Goal: Information Seeking & Learning: Learn about a topic

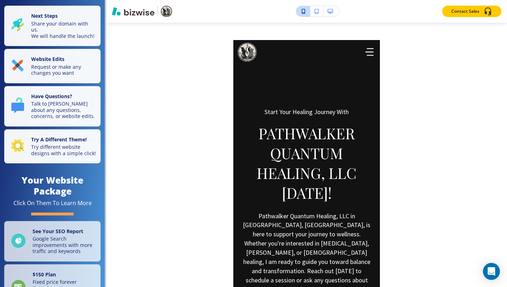
scroll to position [1701, 0]
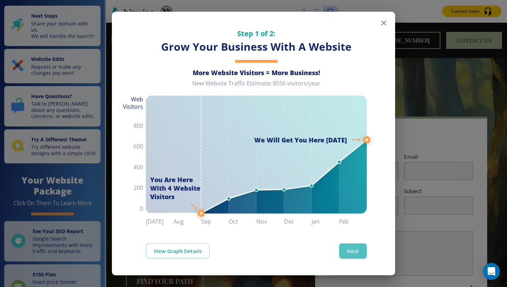
click at [354, 252] on button "Next" at bounding box center [354, 250] width 28 height 15
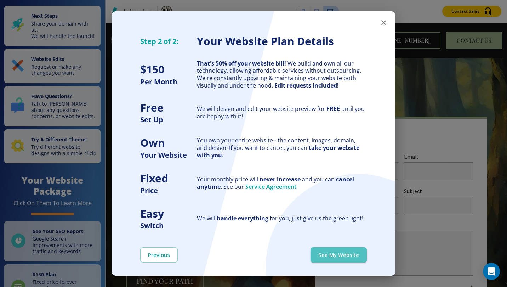
click at [347, 255] on button "See My Website" at bounding box center [339, 254] width 56 height 15
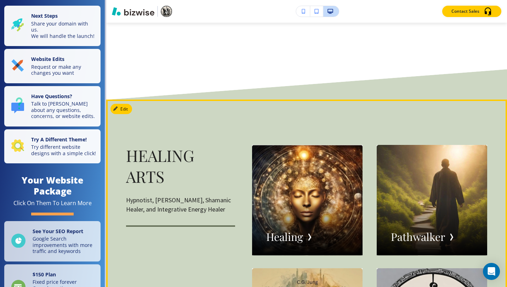
scroll to position [1063, 0]
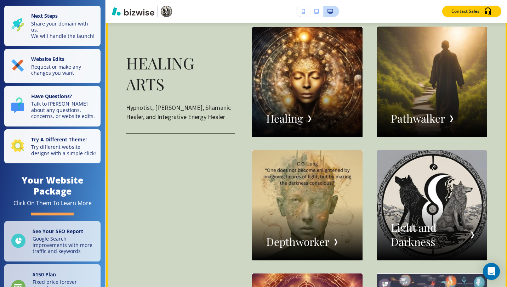
click at [287, 113] on div "button" at bounding box center [307, 82] width 111 height 111
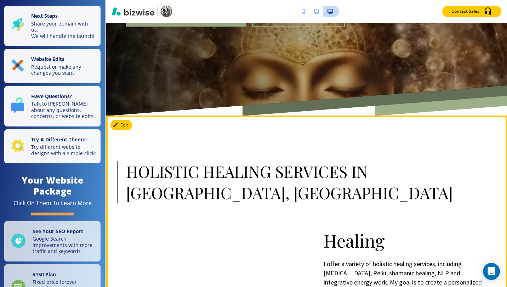
scroll to position [0, 0]
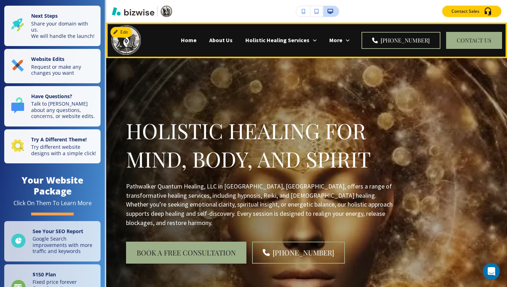
click at [181, 40] on p "Home" at bounding box center [189, 40] width 16 height 8
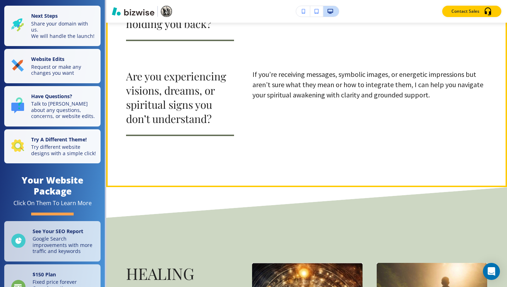
scroll to position [945, 0]
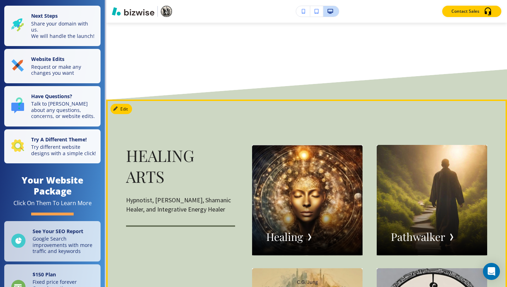
click at [409, 197] on div "button" at bounding box center [432, 200] width 111 height 111
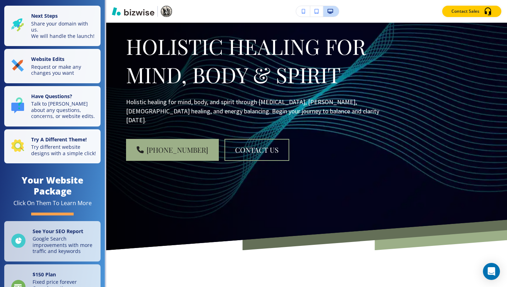
scroll to position [0, 0]
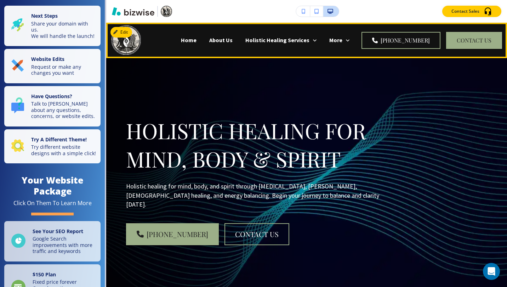
click at [181, 37] on p "Home" at bounding box center [189, 40] width 16 height 8
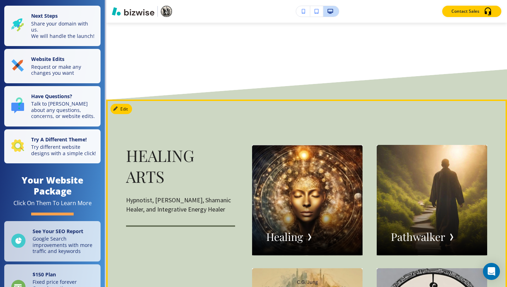
scroll to position [1063, 0]
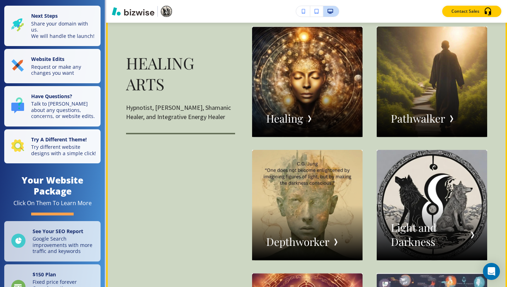
click at [295, 113] on div "button" at bounding box center [307, 82] width 111 height 111
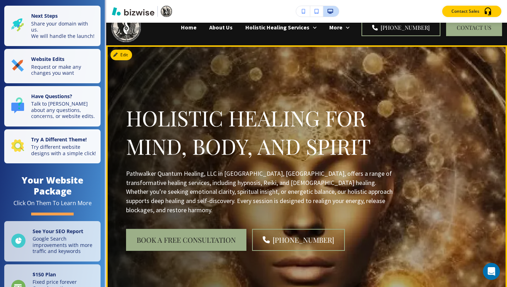
scroll to position [0, 0]
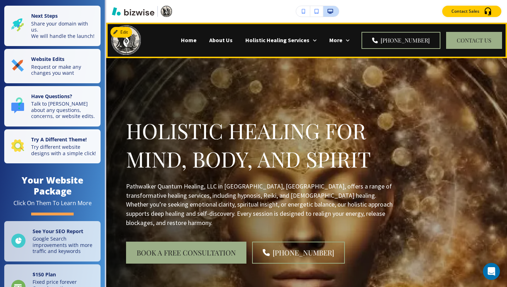
click at [181, 42] on p "Home" at bounding box center [189, 40] width 16 height 8
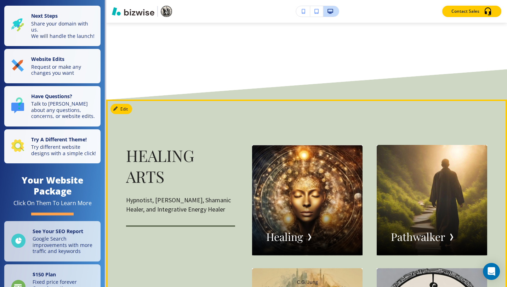
scroll to position [1181, 0]
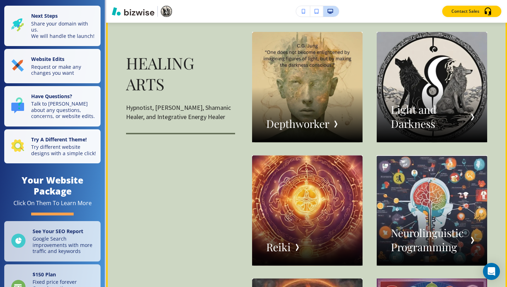
click at [317, 193] on div "button" at bounding box center [307, 210] width 111 height 111
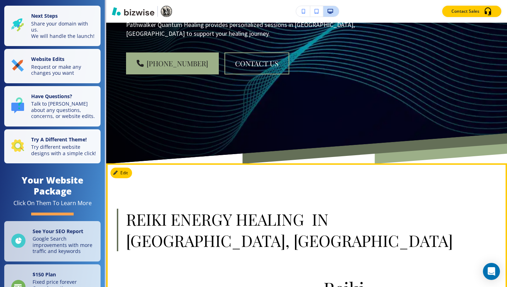
scroll to position [0, 0]
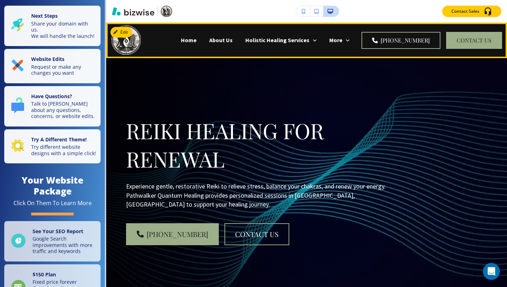
click at [181, 42] on p "Home" at bounding box center [189, 40] width 16 height 8
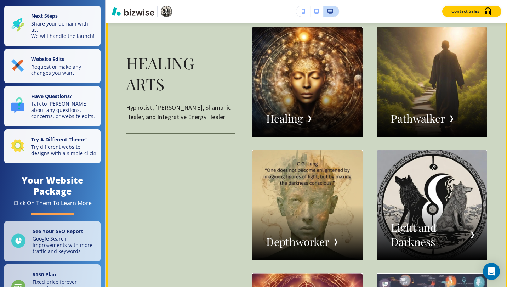
scroll to position [1181, 0]
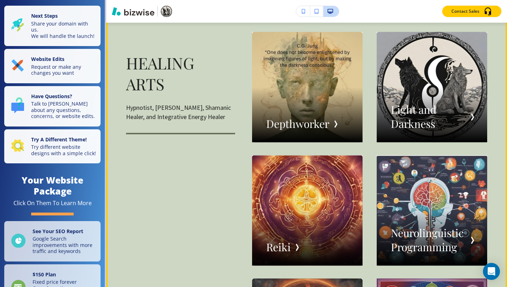
click at [405, 207] on div "button" at bounding box center [432, 210] width 111 height 111
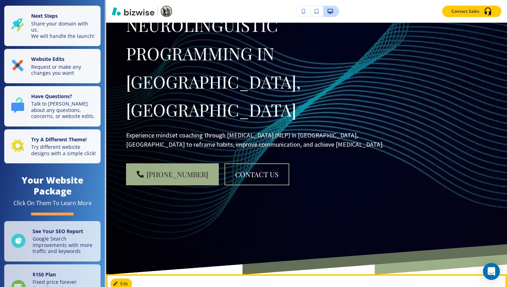
scroll to position [0, 0]
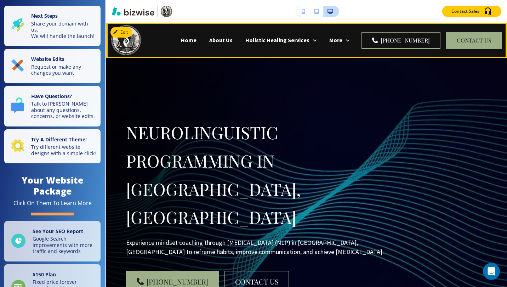
click at [181, 38] on p "Home" at bounding box center [189, 40] width 16 height 8
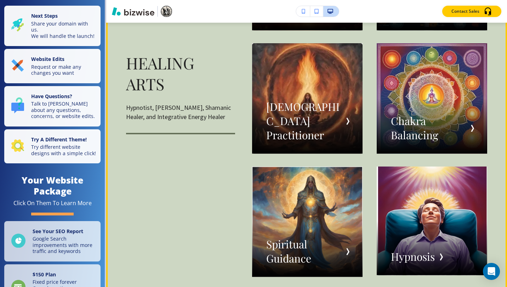
scroll to position [1418, 0]
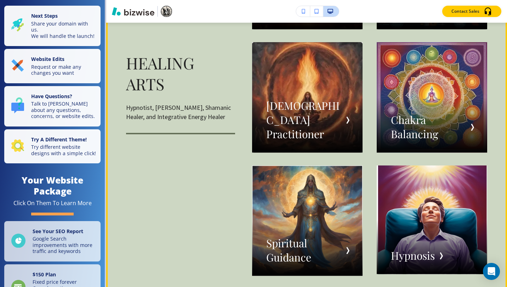
click at [305, 110] on div "button" at bounding box center [307, 97] width 111 height 111
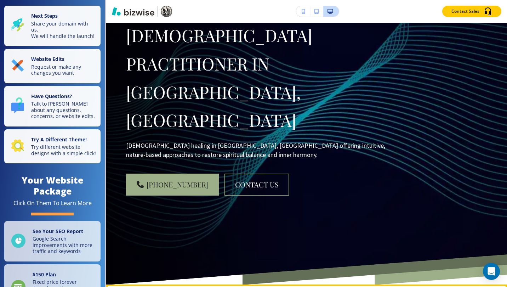
scroll to position [0, 0]
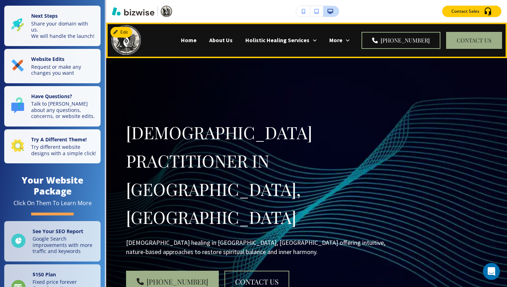
click at [181, 41] on p "Home" at bounding box center [189, 40] width 16 height 8
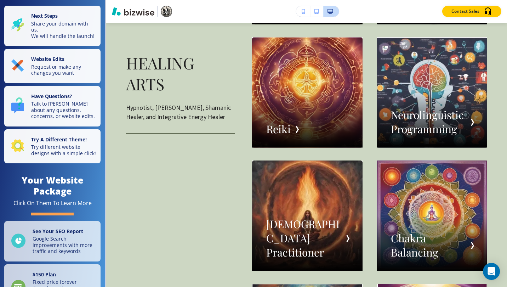
scroll to position [1418, 0]
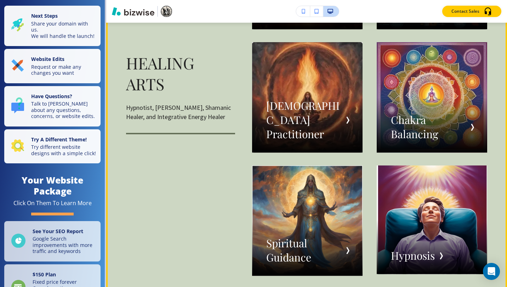
click at [402, 130] on div "button" at bounding box center [432, 97] width 111 height 111
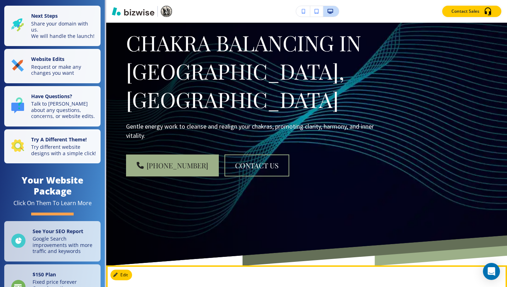
scroll to position [0, 0]
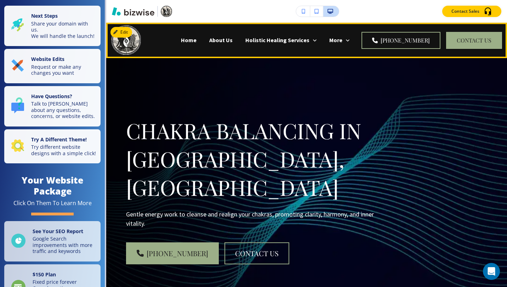
click at [181, 38] on p "Home" at bounding box center [189, 40] width 16 height 8
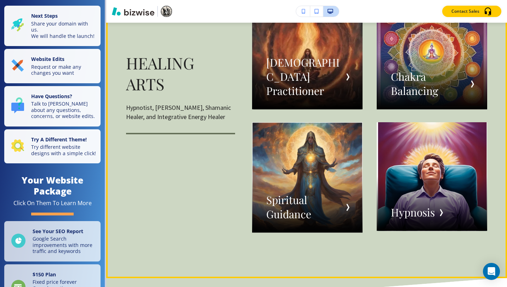
scroll to position [1536, 0]
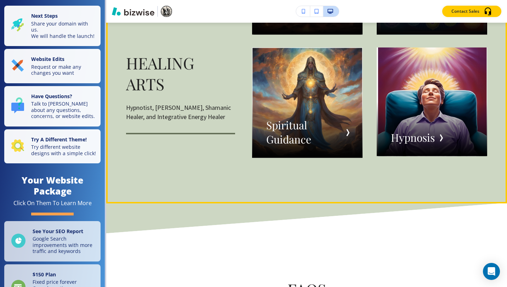
click at [293, 119] on div "button" at bounding box center [307, 102] width 111 height 111
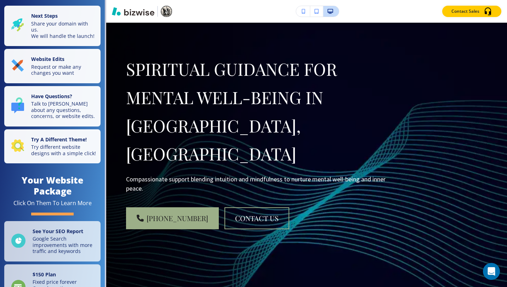
scroll to position [0, 0]
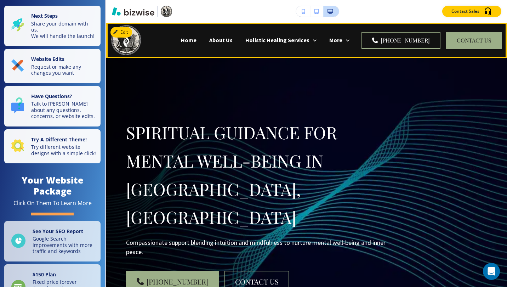
click at [181, 44] on p "Home" at bounding box center [189, 40] width 16 height 8
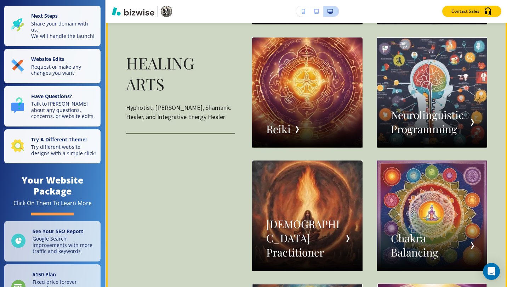
scroll to position [1536, 0]
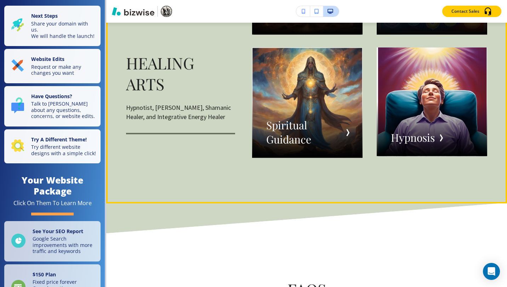
click at [411, 119] on div "button" at bounding box center [432, 101] width 111 height 109
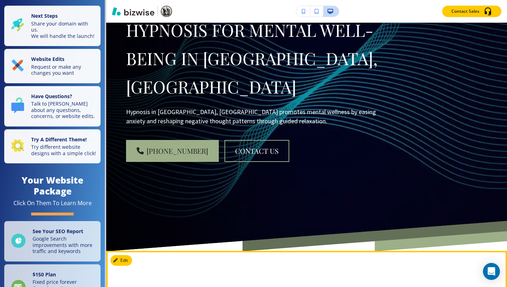
scroll to position [0, 0]
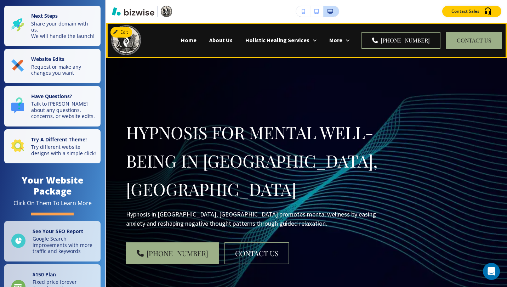
click at [181, 41] on p "Home" at bounding box center [189, 40] width 16 height 8
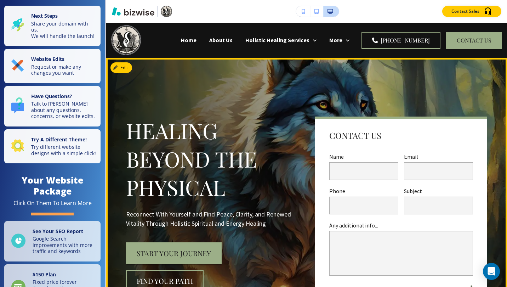
scroll to position [118, 0]
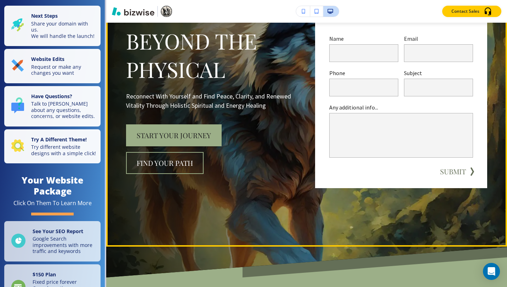
click at [196, 130] on button "Start Your Journey" at bounding box center [174, 135] width 96 height 22
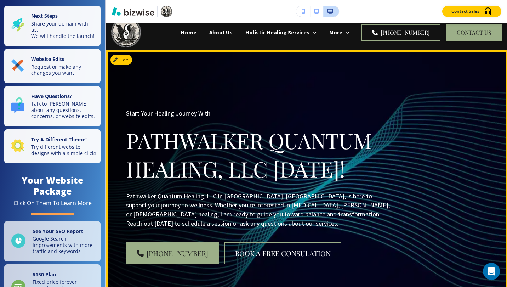
scroll to position [0, 0]
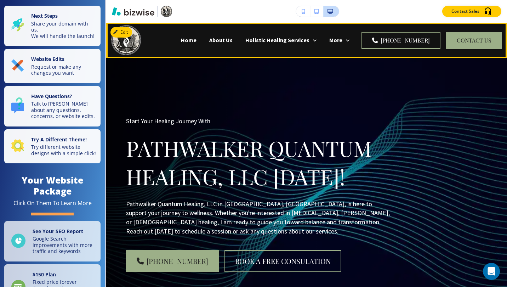
click at [181, 37] on p "Home" at bounding box center [189, 40] width 16 height 8
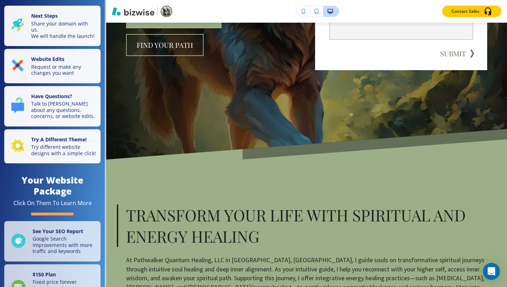
scroll to position [118, 0]
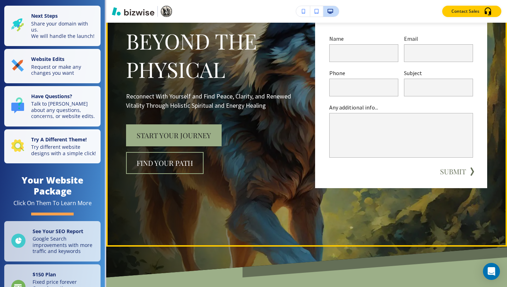
click at [196, 137] on button "Start Your Journey" at bounding box center [174, 135] width 96 height 22
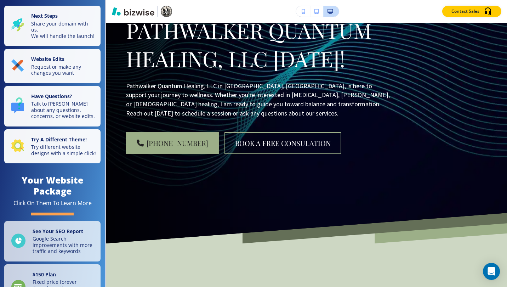
scroll to position [0, 0]
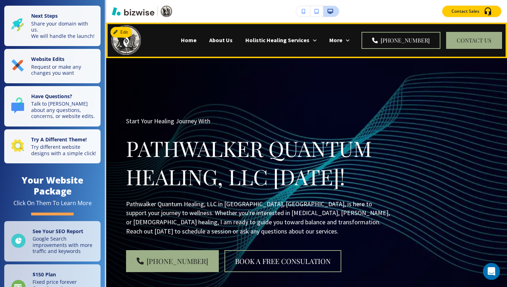
click at [181, 39] on p "Home" at bounding box center [189, 40] width 16 height 8
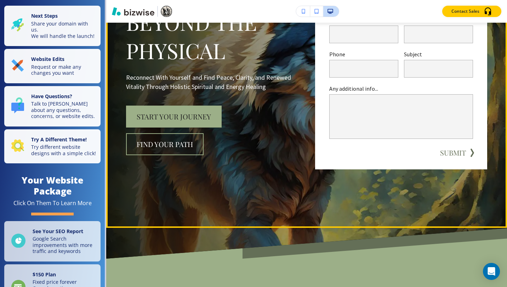
scroll to position [236, 0]
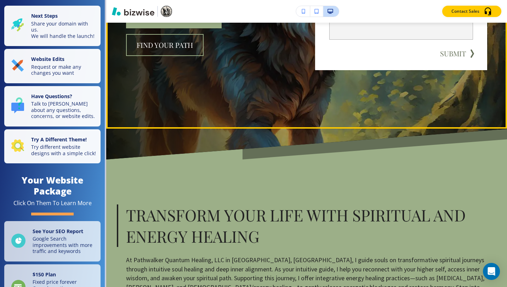
click at [162, 48] on button "Find Your Path" at bounding box center [165, 45] width 78 height 22
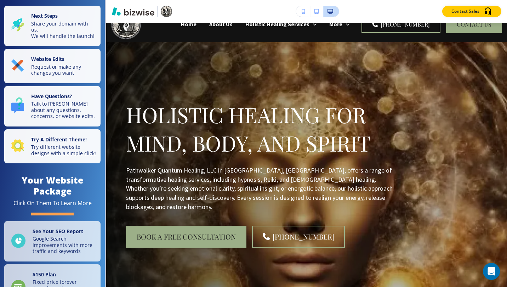
scroll to position [0, 0]
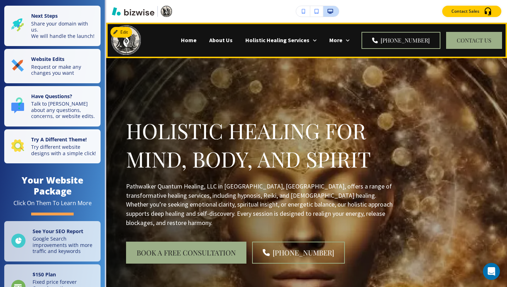
click at [175, 36] on div "Home" at bounding box center [189, 40] width 28 height 8
click at [181, 39] on p "Home" at bounding box center [189, 40] width 16 height 8
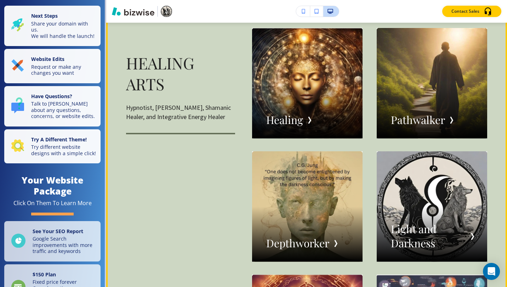
scroll to position [1063, 0]
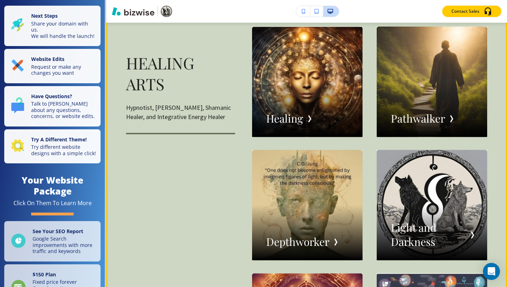
click at [302, 97] on div "button" at bounding box center [307, 82] width 111 height 111
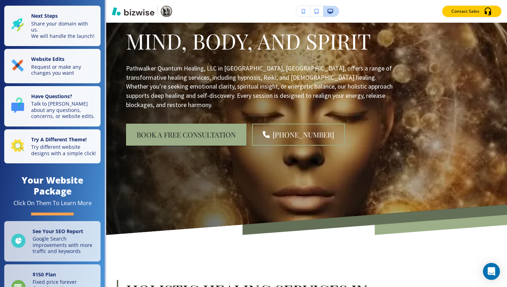
scroll to position [0, 0]
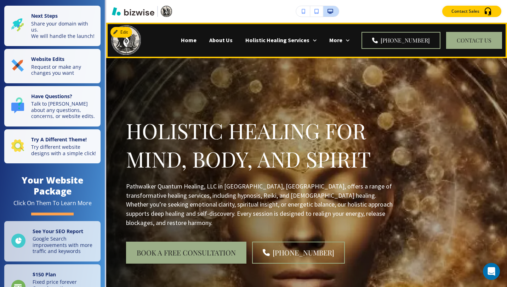
click at [181, 38] on p "Home" at bounding box center [189, 40] width 16 height 8
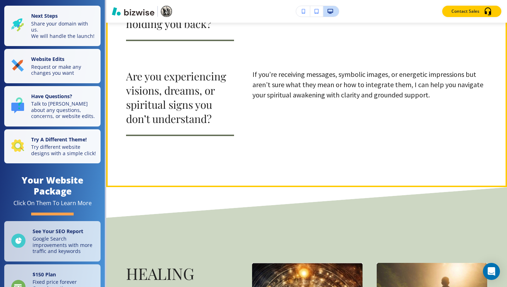
scroll to position [1063, 0]
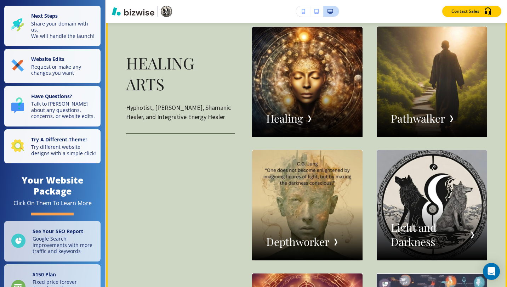
click at [395, 112] on div "button" at bounding box center [432, 82] width 111 height 111
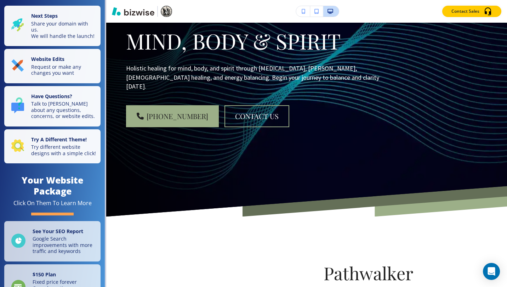
scroll to position [0, 0]
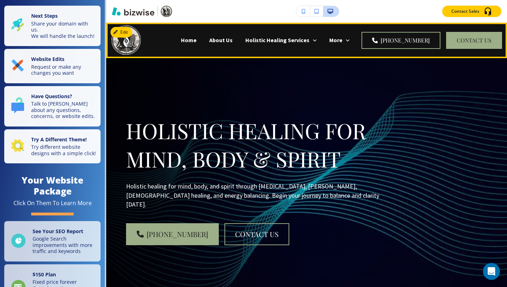
click at [209, 44] on p "About Us" at bounding box center [220, 40] width 23 height 8
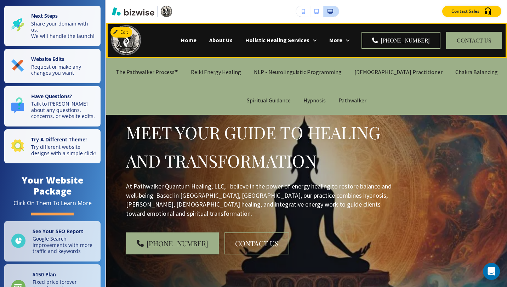
click at [171, 73] on p "The Pathwalker Process™" at bounding box center [147, 72] width 62 height 8
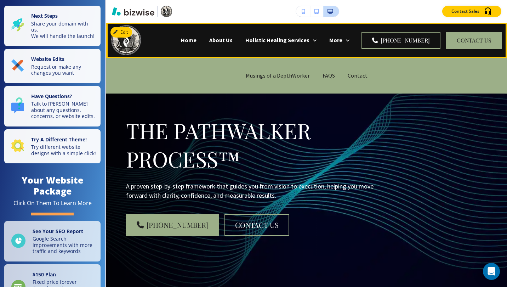
click at [343, 40] on p "More" at bounding box center [336, 40] width 13 height 8
click at [326, 75] on p "FAQS" at bounding box center [329, 76] width 12 height 8
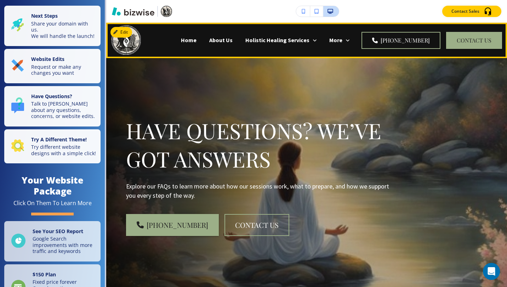
click at [181, 38] on p "Home" at bounding box center [189, 40] width 16 height 8
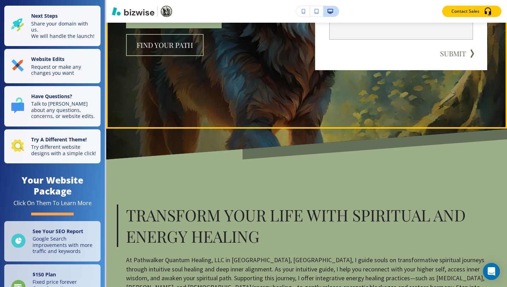
scroll to position [118, 0]
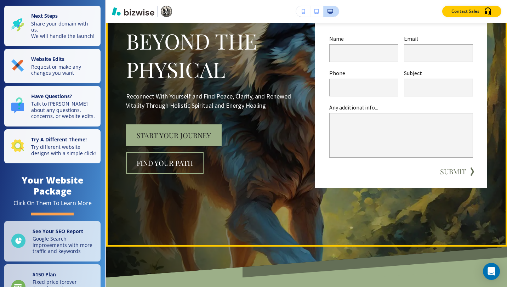
click at [181, 135] on button "Start Your Journey" at bounding box center [174, 135] width 96 height 22
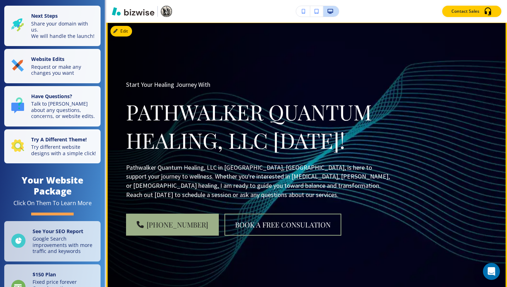
scroll to position [0, 0]
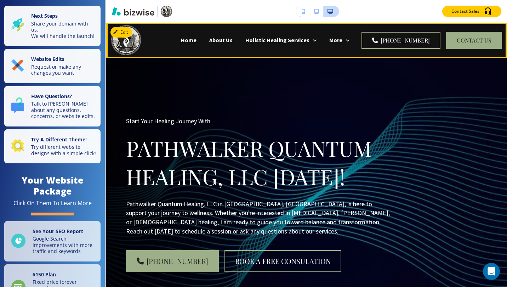
click at [181, 40] on p "Home" at bounding box center [189, 40] width 16 height 8
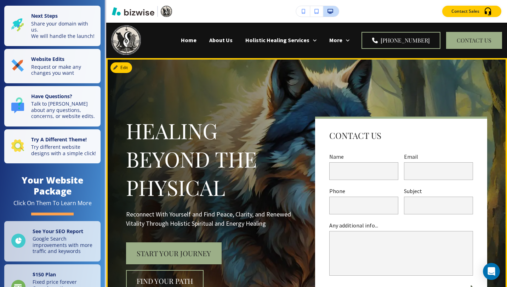
scroll to position [118, 0]
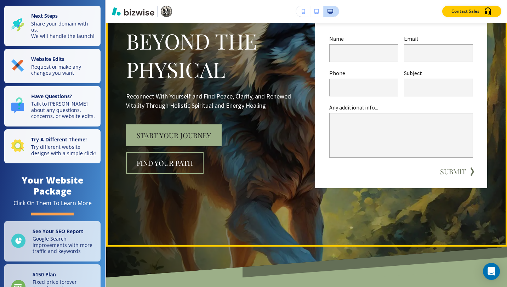
click at [170, 162] on button "Find Your Path" at bounding box center [165, 163] width 78 height 22
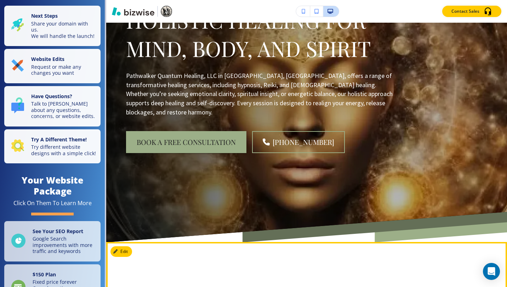
scroll to position [0, 0]
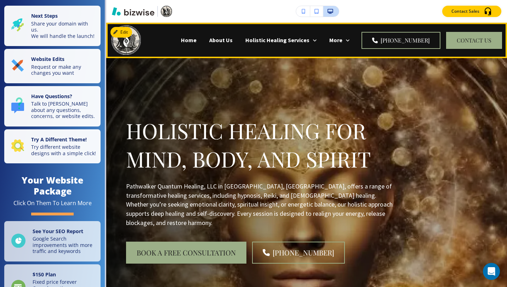
click at [181, 38] on p "Home" at bounding box center [189, 40] width 16 height 8
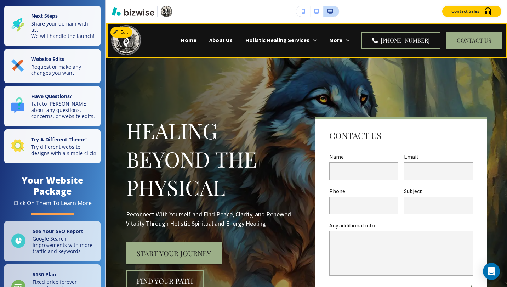
click at [181, 40] on p "Home" at bounding box center [189, 40] width 16 height 8
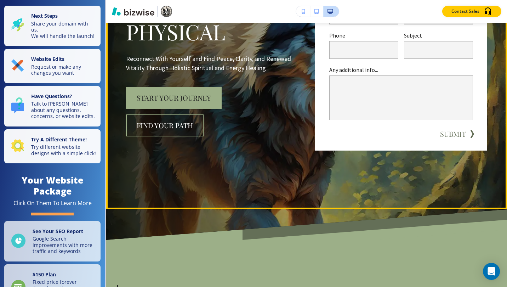
scroll to position [236, 0]
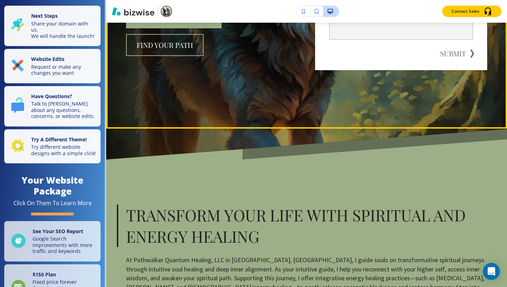
click at [178, 45] on button "Find Your Path" at bounding box center [165, 45] width 78 height 22
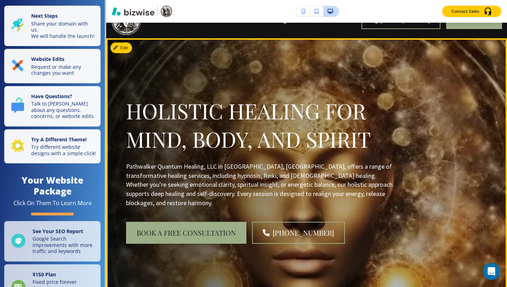
scroll to position [0, 0]
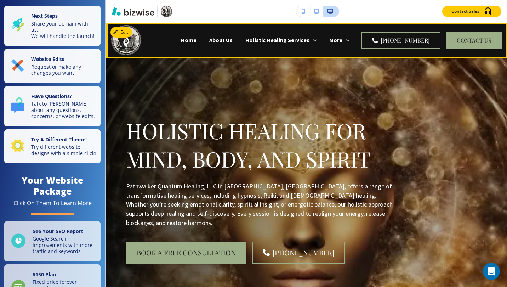
click at [181, 39] on p "Home" at bounding box center [189, 40] width 16 height 8
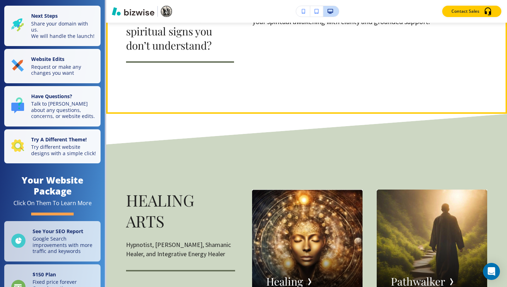
scroll to position [945, 0]
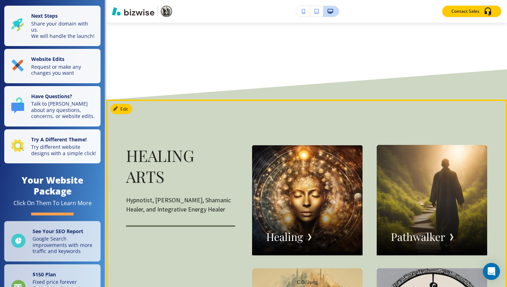
click at [317, 185] on div "button" at bounding box center [307, 200] width 111 height 111
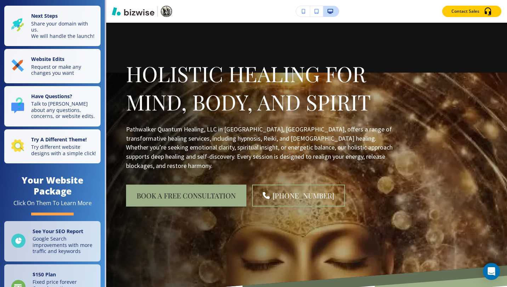
scroll to position [0, 0]
